Goal: Information Seeking & Learning: Learn about a topic

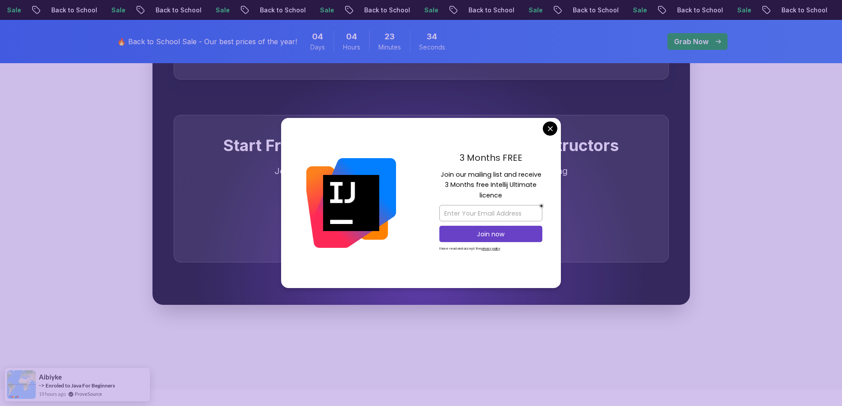
scroll to position [2829, 0]
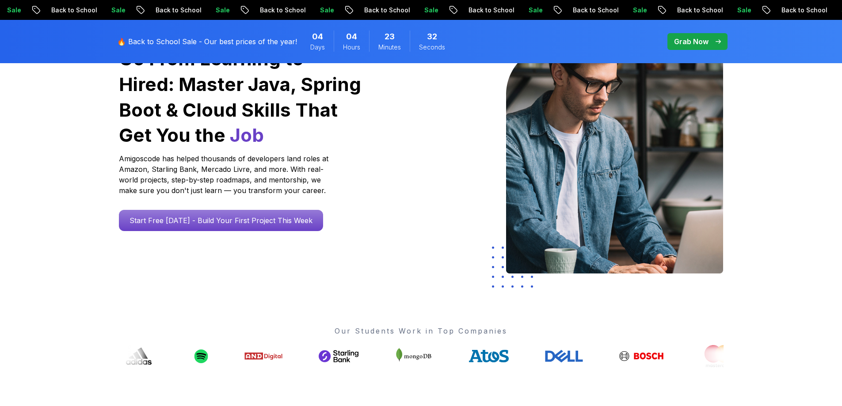
scroll to position [0, 0]
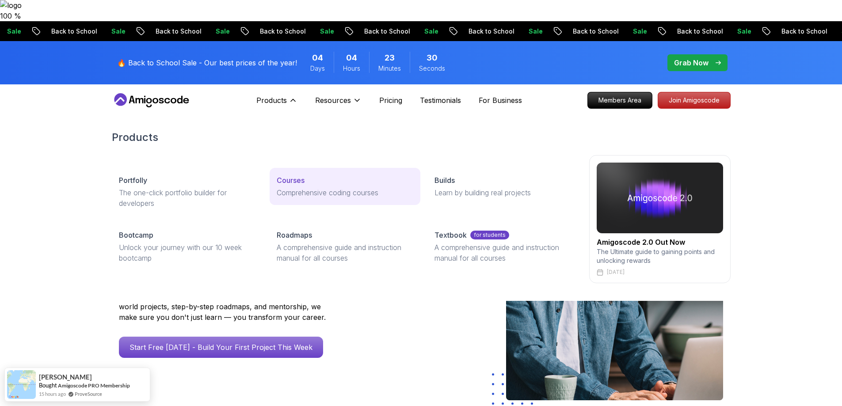
click at [304, 175] on p "Courses" at bounding box center [291, 180] width 28 height 11
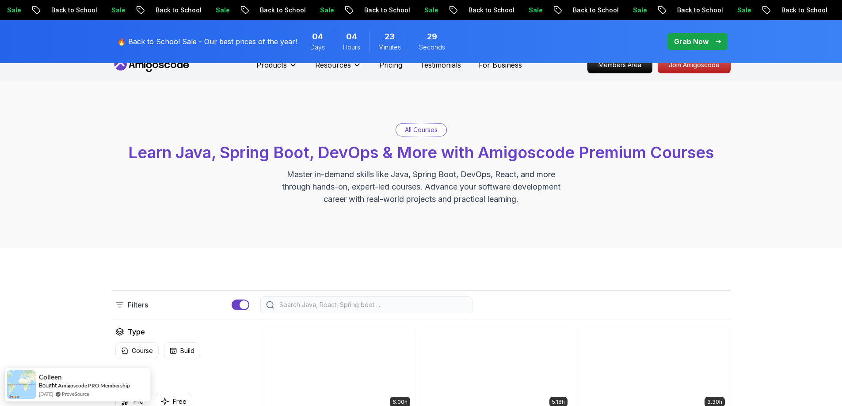
scroll to position [177, 0]
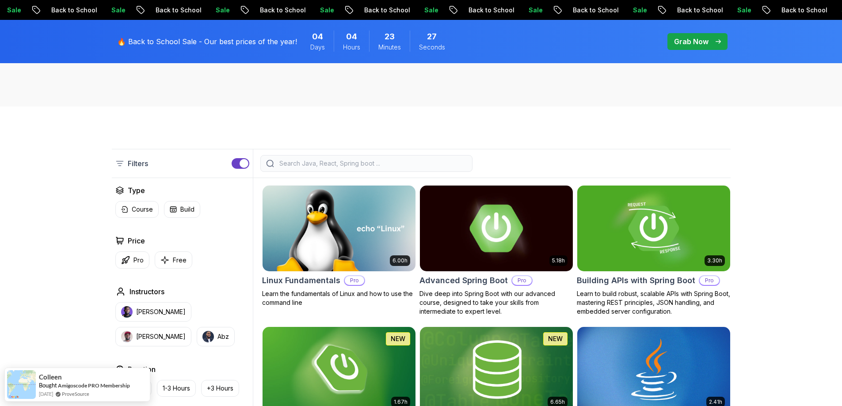
click at [499, 216] on img at bounding box center [496, 228] width 160 height 90
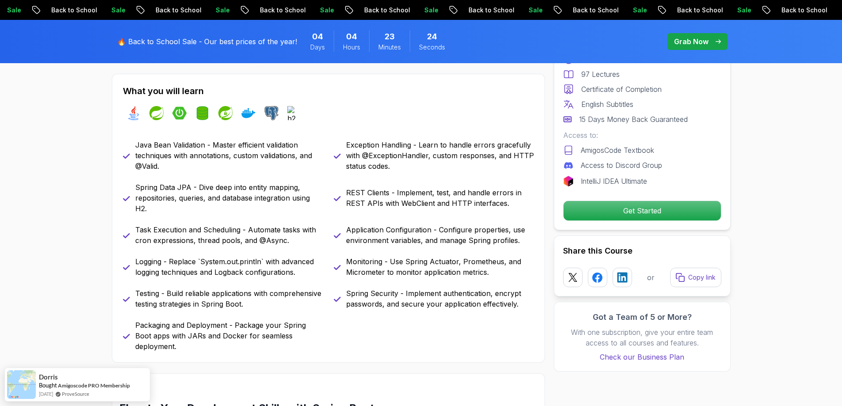
scroll to position [398, 0]
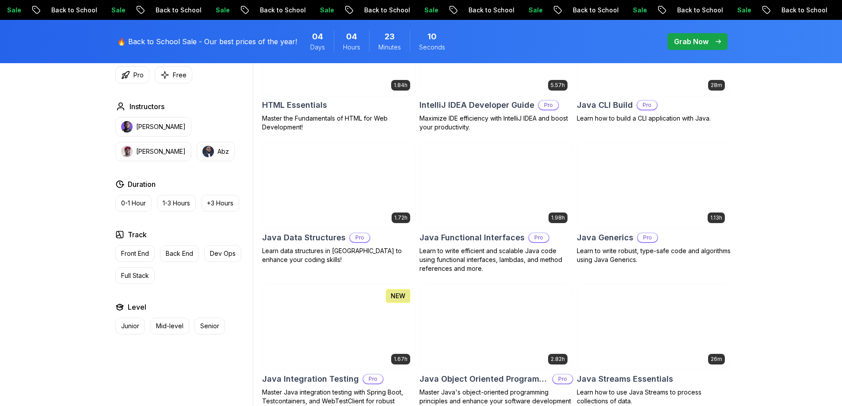
scroll to position [1194, 0]
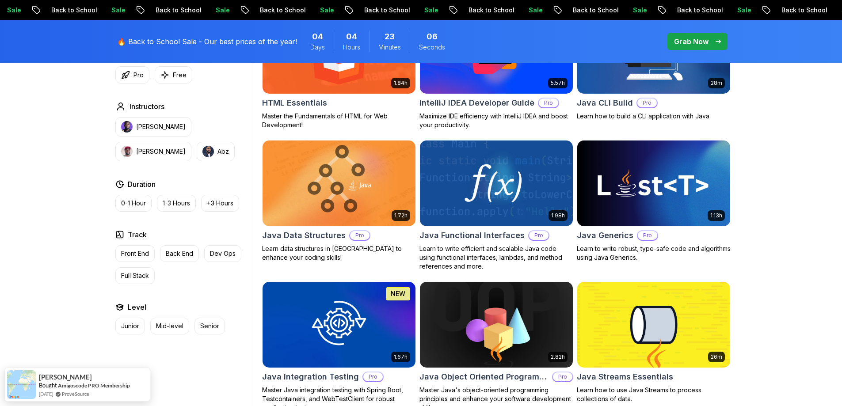
click at [374, 172] on img at bounding box center [339, 184] width 153 height 86
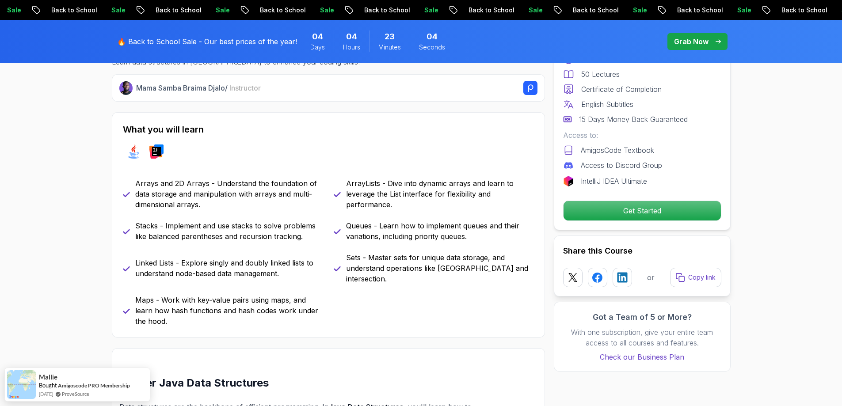
scroll to position [354, 0]
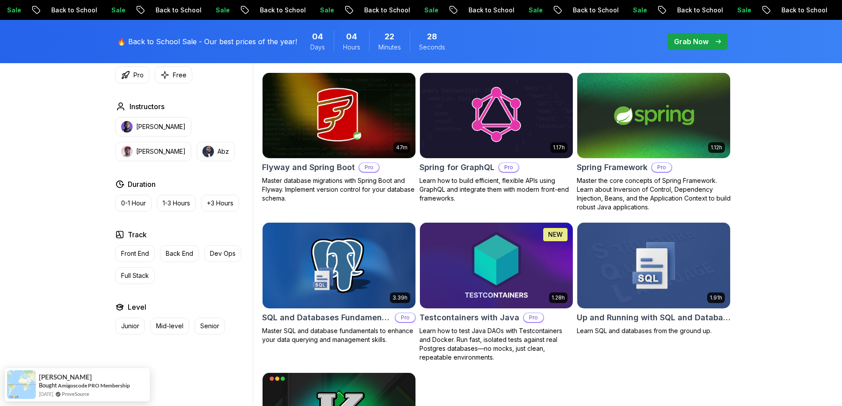
scroll to position [2255, 0]
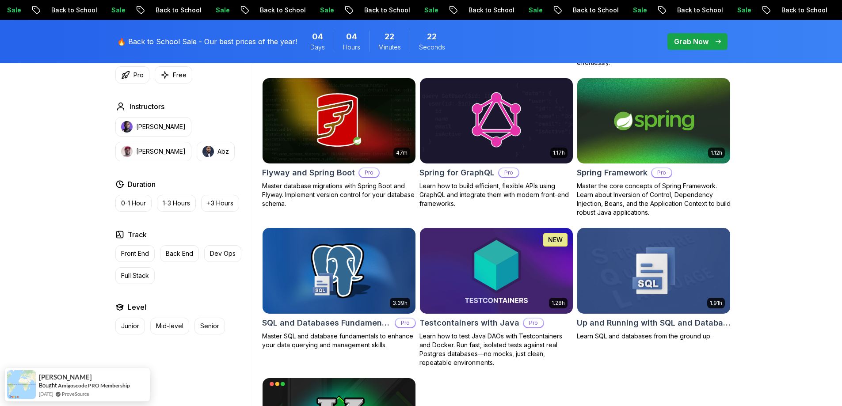
click at [481, 226] on img at bounding box center [496, 271] width 160 height 90
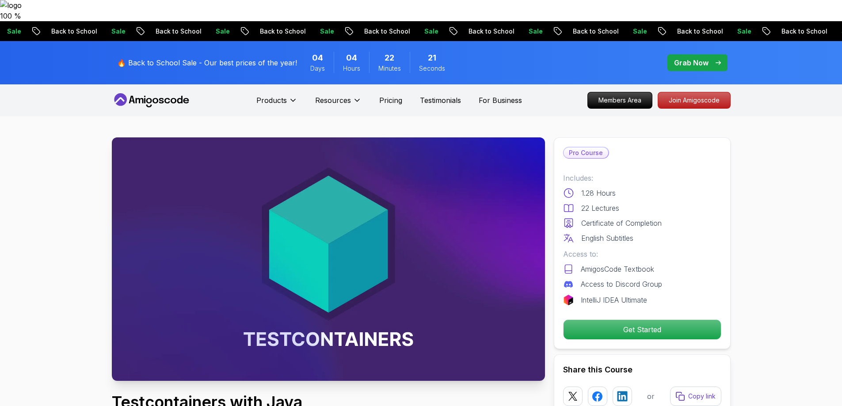
scroll to position [221, 0]
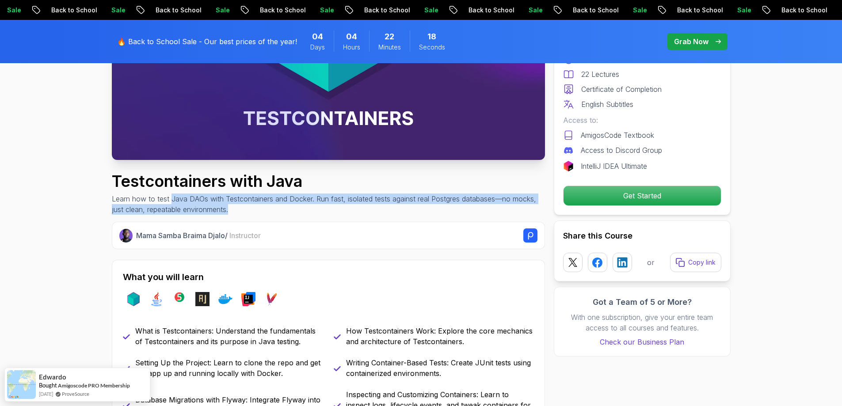
drag, startPoint x: 172, startPoint y: 178, endPoint x: 262, endPoint y: 185, distance: 90.5
click at [262, 194] on p "Learn how to test Java DAOs with Testcontainers and Docker. Run fast, isolated …" at bounding box center [328, 204] width 433 height 21
drag, startPoint x: 262, startPoint y: 185, endPoint x: 87, endPoint y: 178, distance: 174.8
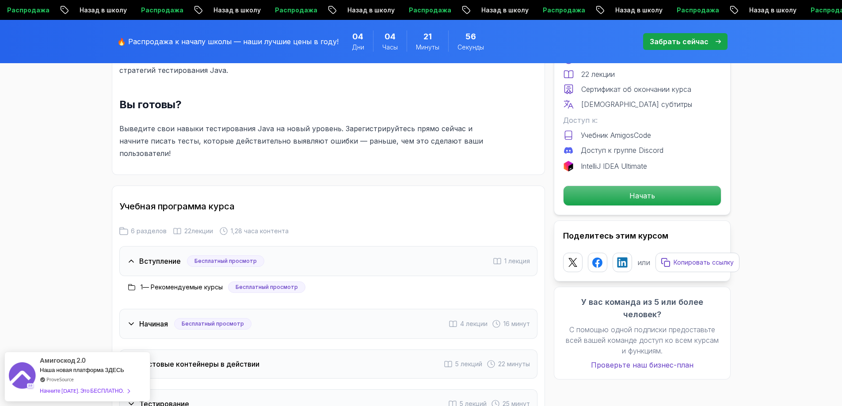
scroll to position [1238, 0]
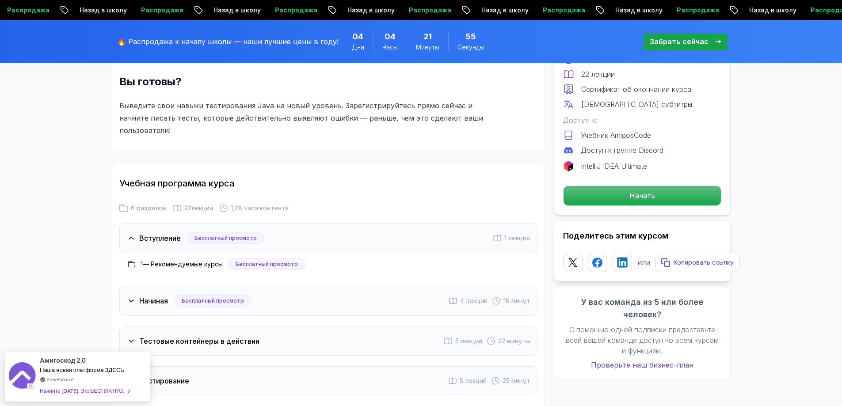
click at [221, 260] on font "Рекомендуемые курсы" at bounding box center [187, 264] width 72 height 8
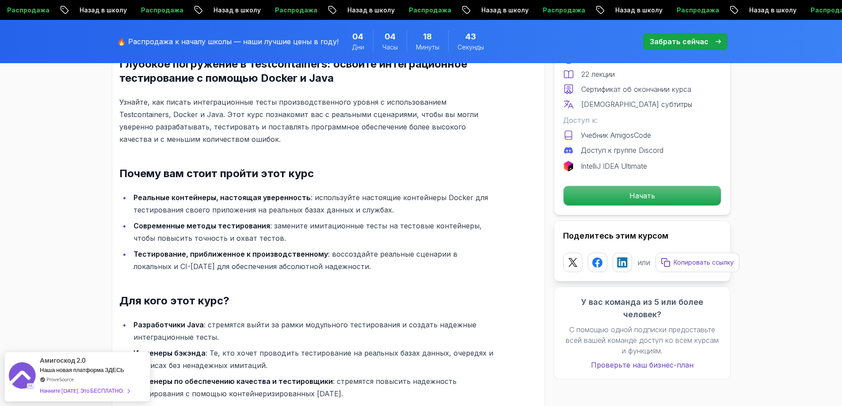
scroll to position [265, 0]
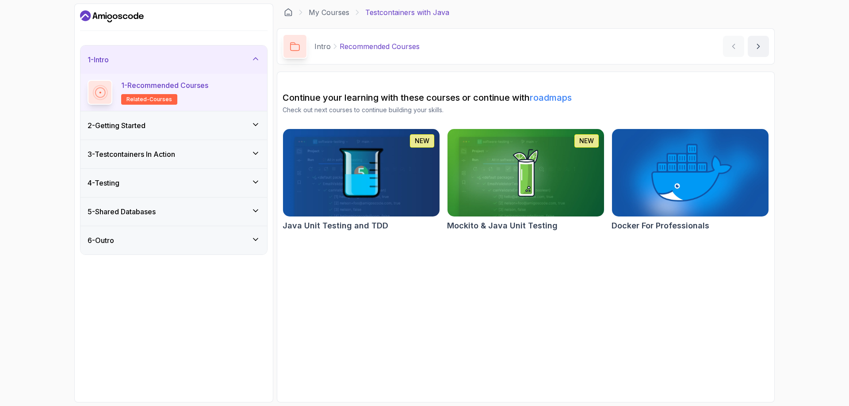
click at [211, 118] on div "2 - Getting Started" at bounding box center [173, 125] width 187 height 28
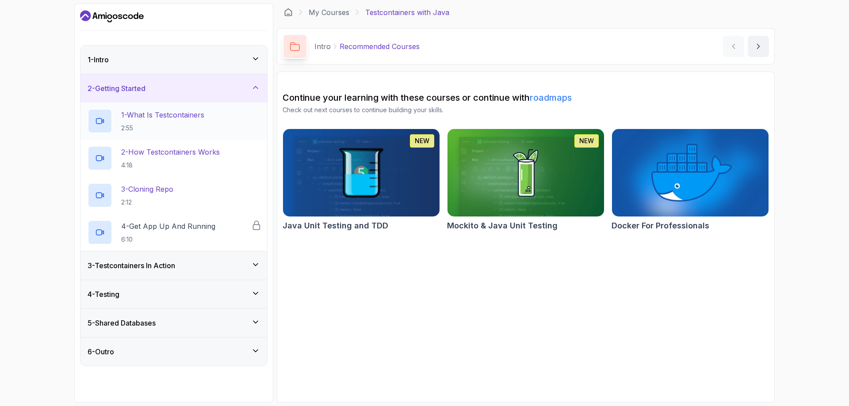
click at [175, 111] on p "1 - What Is Testcontainers" at bounding box center [162, 115] width 83 height 11
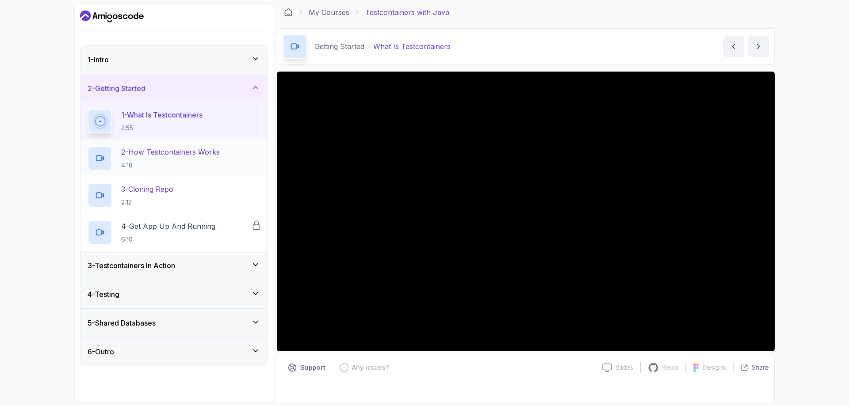
click at [170, 154] on p "2 - How Testcontainers Works" at bounding box center [170, 152] width 99 height 11
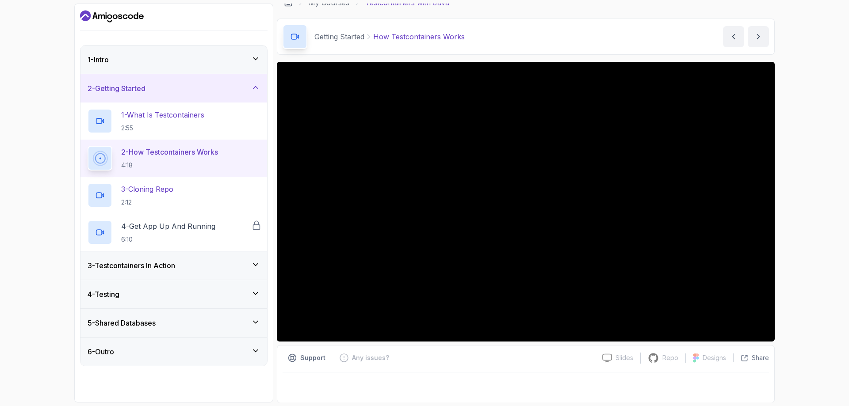
scroll to position [10, 0]
click at [200, 271] on div "3 - Testcontainers In Action" at bounding box center [173, 266] width 187 height 28
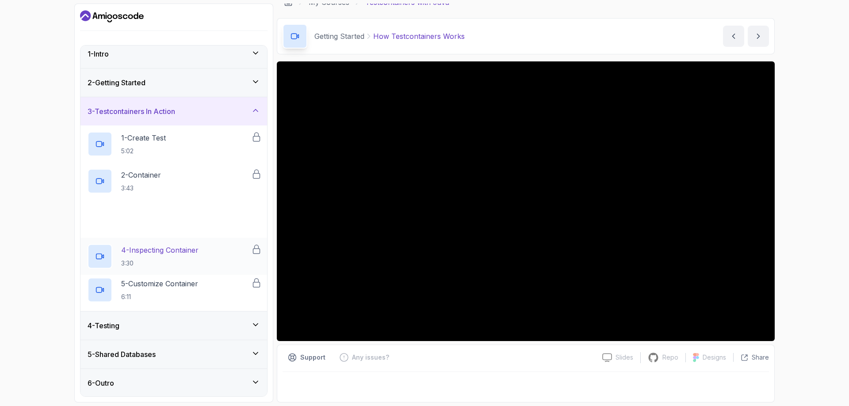
scroll to position [7, 0]
click at [200, 331] on div "4 - Testing" at bounding box center [173, 325] width 187 height 28
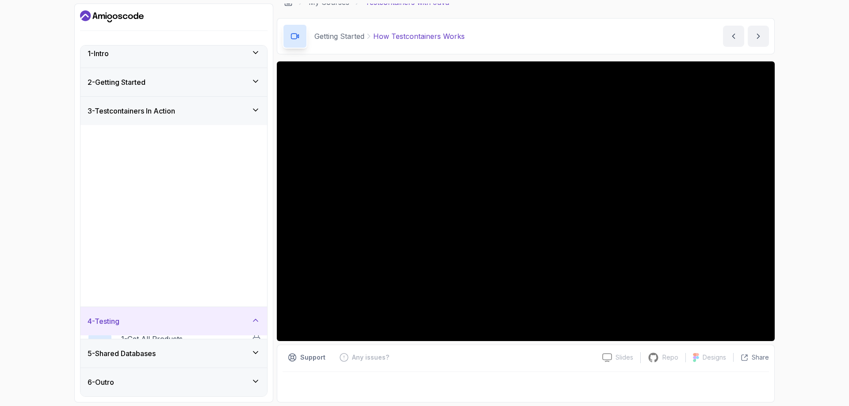
scroll to position [0, 0]
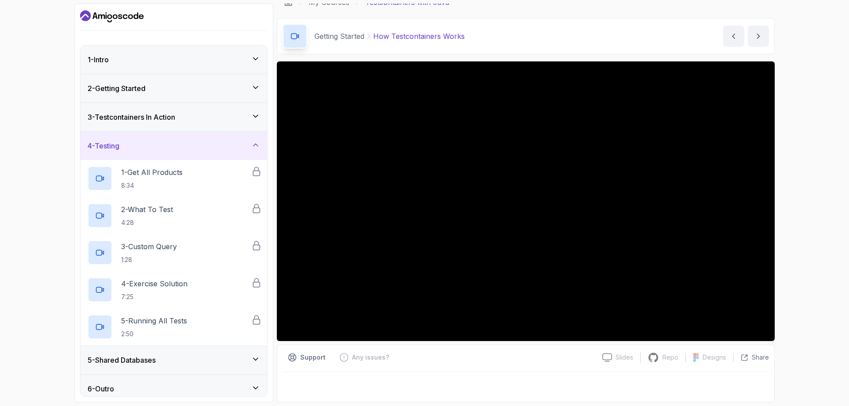
click at [181, 363] on div "5 - Shared Databases" at bounding box center [174, 360] width 172 height 11
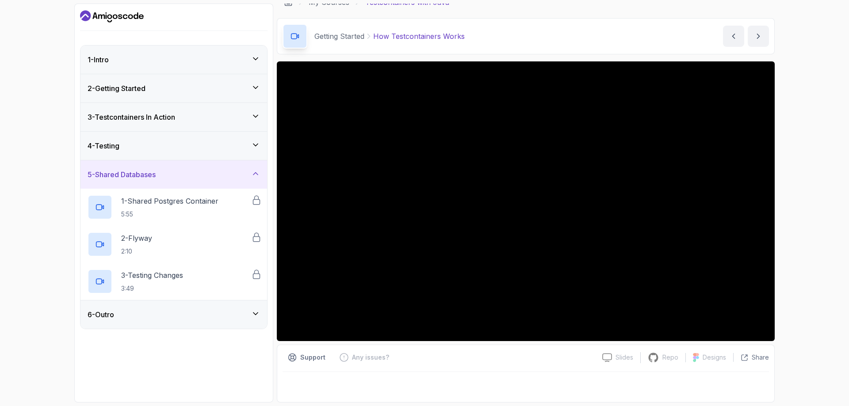
click at [183, 326] on div "6 - Outro" at bounding box center [173, 315] width 187 height 28
